Goal: Check status: Check status

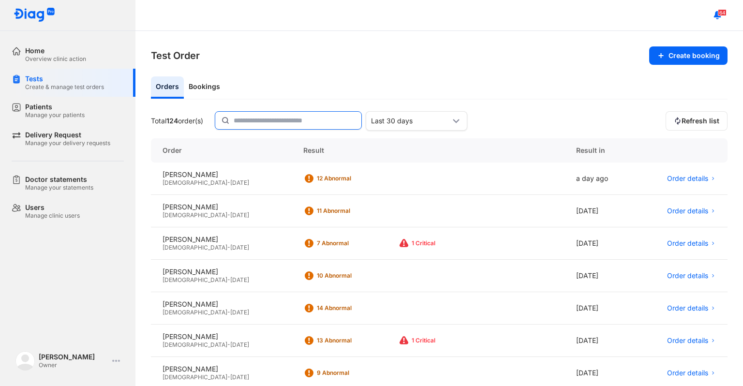
click at [250, 121] on input "text" at bounding box center [295, 120] width 122 height 17
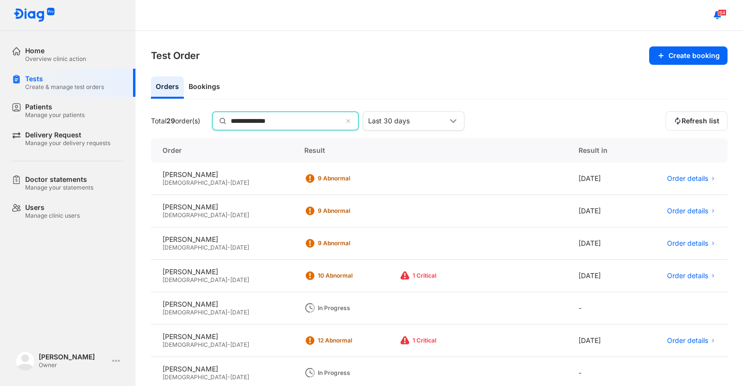
type input "**********"
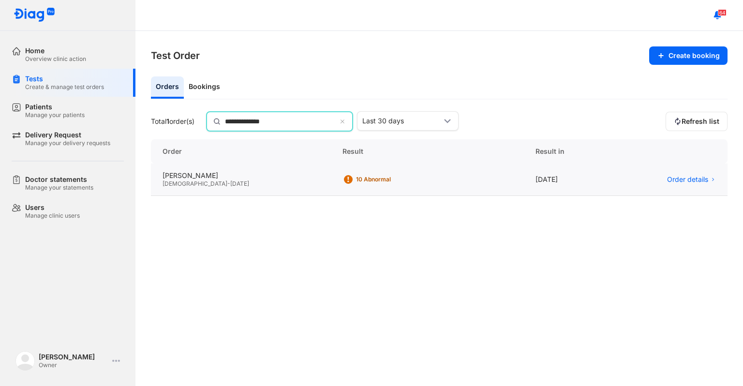
click at [356, 176] on div "10 Abnormal" at bounding box center [394, 180] width 77 height 8
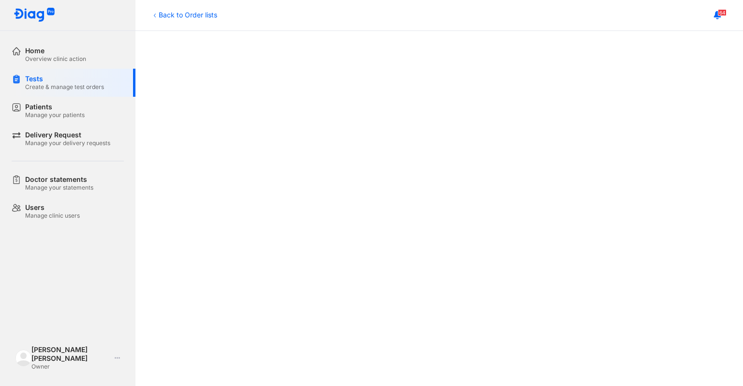
scroll to position [246, 0]
click at [735, 180] on div "Back to Order lists Order details Download result LÊ TRỌNG NGHĨA 23/06/2014 - M…" at bounding box center [438, 208] width 607 height 355
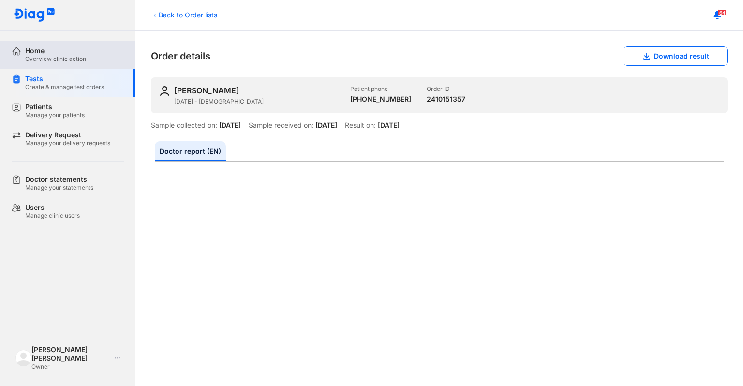
click at [41, 60] on div "Overview clinic action" at bounding box center [55, 59] width 61 height 8
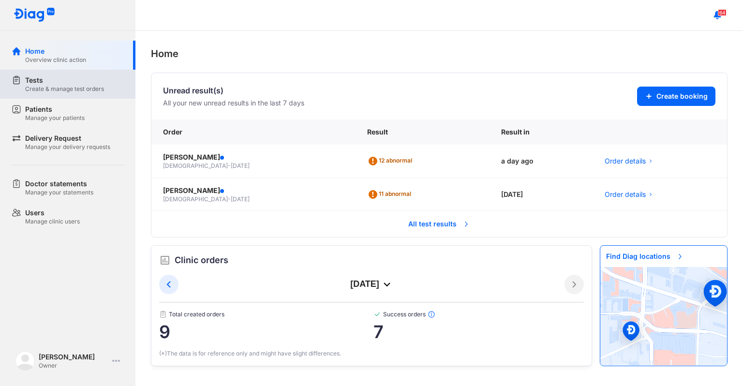
click at [78, 89] on div "Create & manage test orders" at bounding box center [64, 89] width 79 height 8
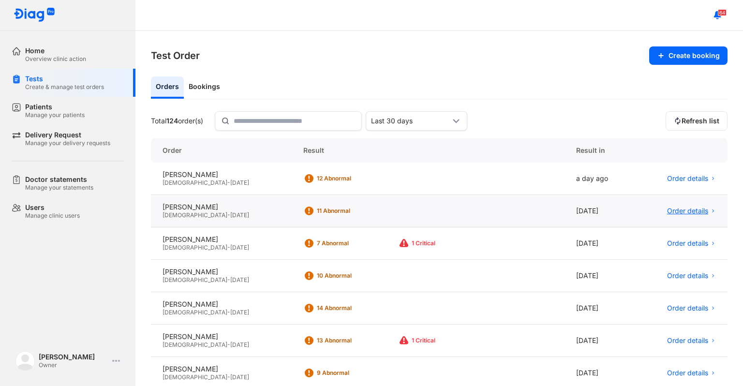
click at [676, 212] on span "Order details" at bounding box center [687, 211] width 41 height 9
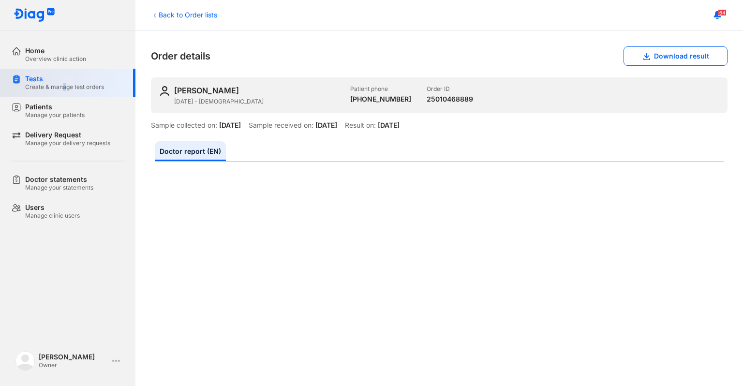
click at [63, 89] on div "Create & manage test orders" at bounding box center [64, 87] width 79 height 8
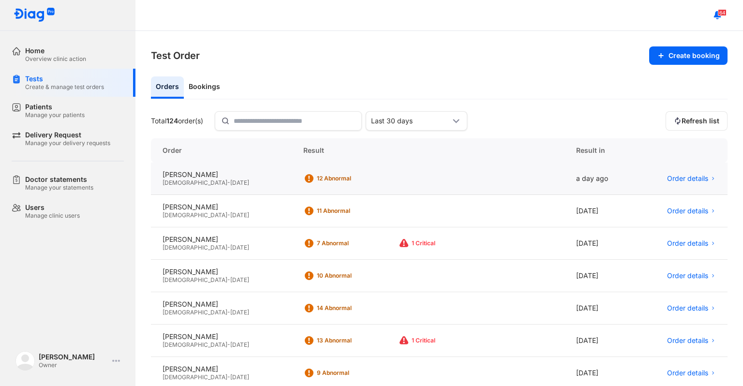
click at [406, 179] on div "12 Abnormal" at bounding box center [428, 179] width 273 height 32
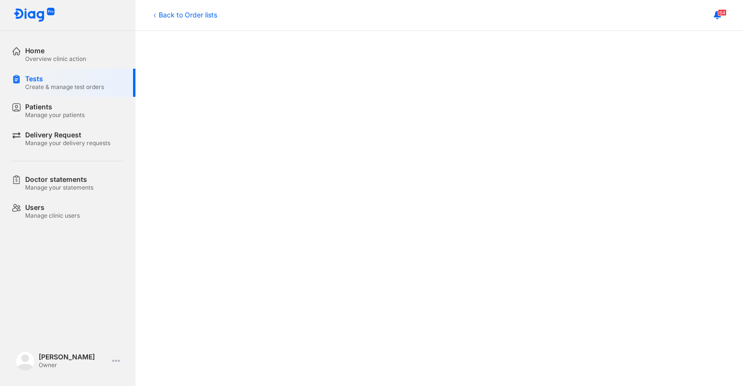
scroll to position [234, 0]
